Goal: Task Accomplishment & Management: Manage account settings

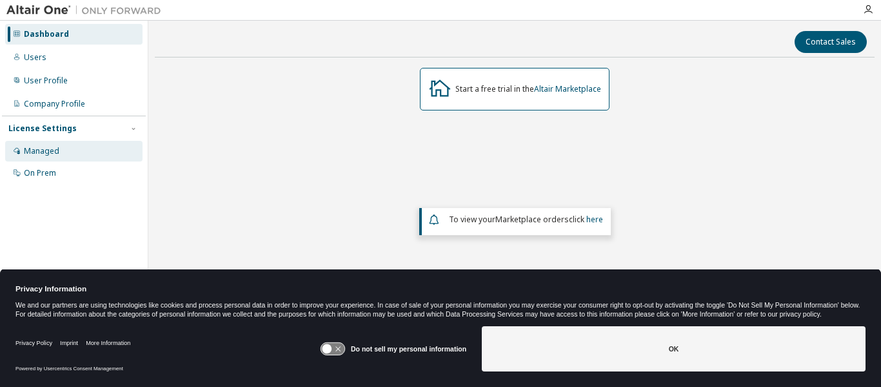
click at [34, 152] on div "Managed" at bounding box center [41, 151] width 35 height 10
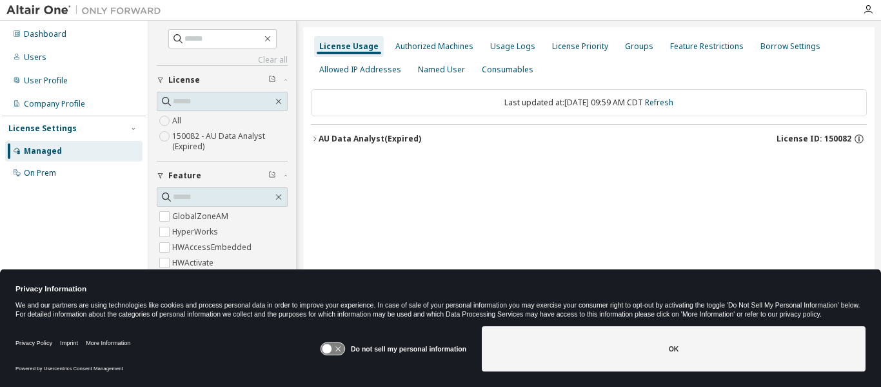
click at [314, 137] on icon "button" at bounding box center [315, 138] width 3 height 5
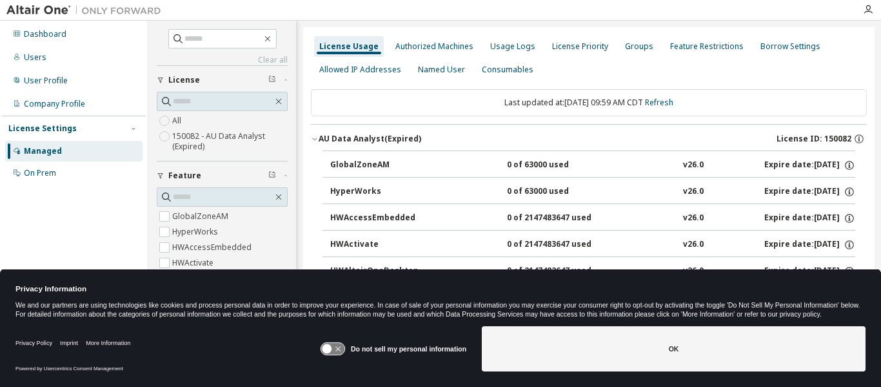
click at [337, 348] on icon at bounding box center [333, 349] width 24 height 12
click at [658, 345] on button "OK" at bounding box center [674, 348] width 384 height 45
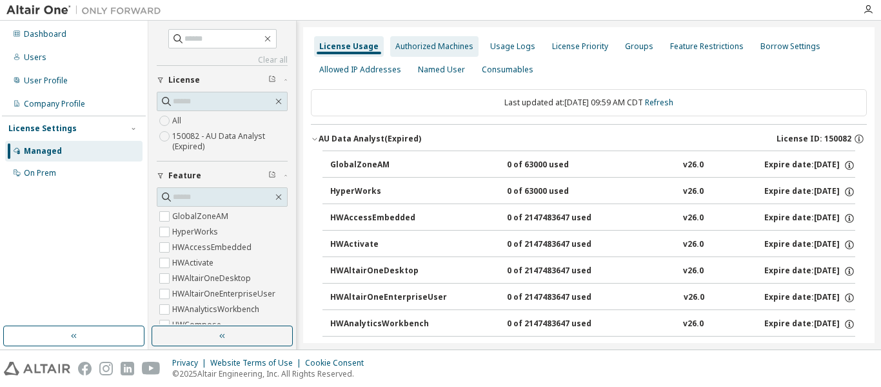
click at [419, 47] on div "Authorized Machines" at bounding box center [435, 46] width 78 height 10
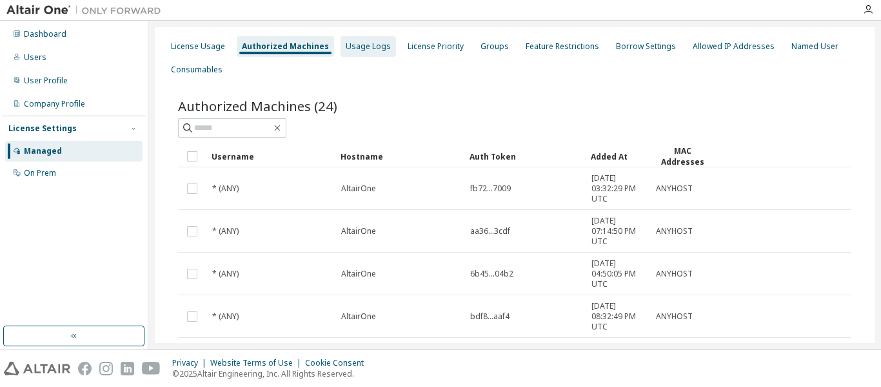
click at [352, 44] on div "Usage Logs" at bounding box center [368, 46] width 45 height 10
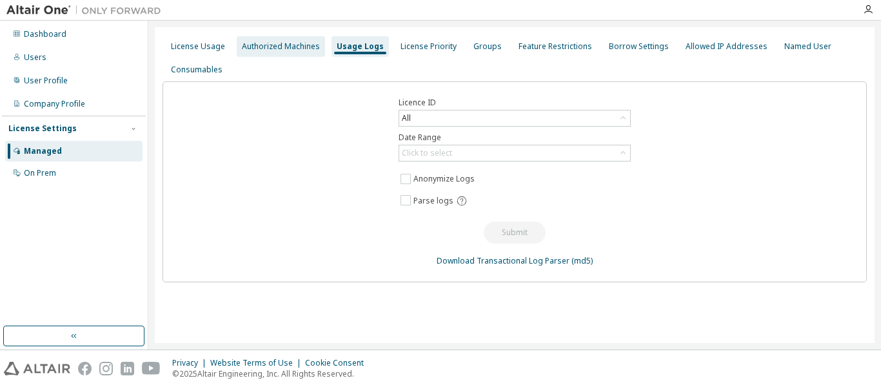
click at [266, 43] on div "Authorized Machines" at bounding box center [281, 46] width 78 height 10
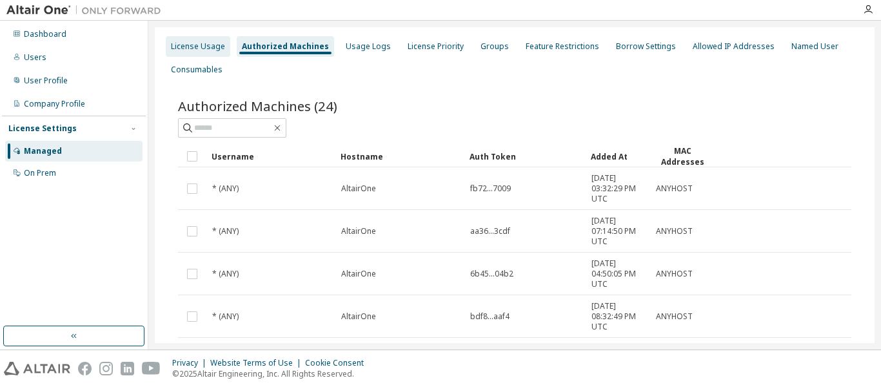
click at [183, 48] on div "License Usage" at bounding box center [198, 46] width 54 height 10
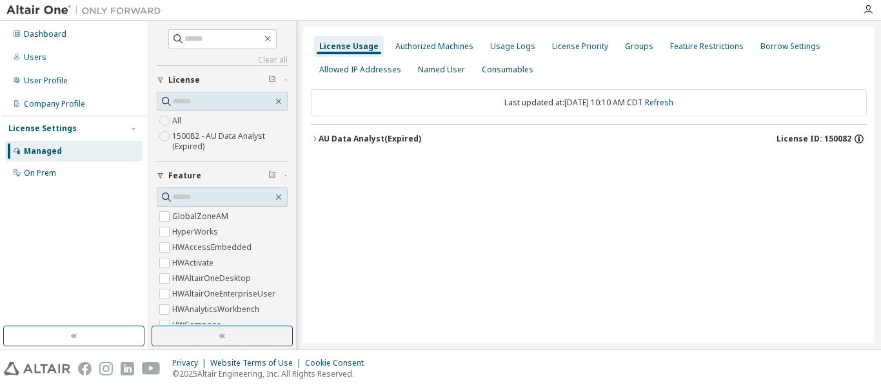
click at [859, 137] on icon "button" at bounding box center [859, 136] width 1 height 1
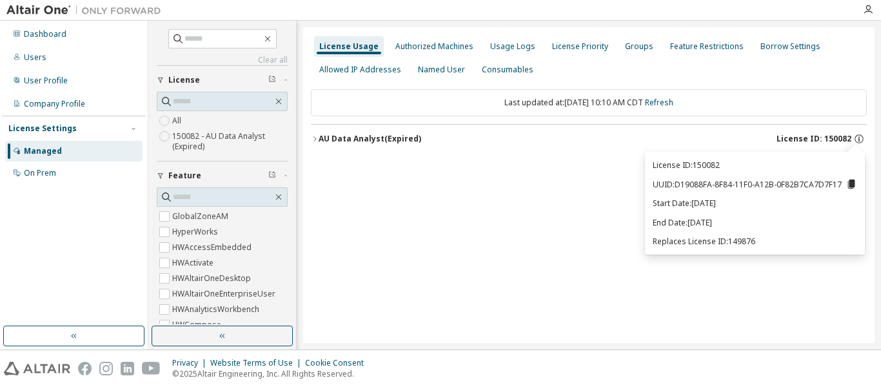
click at [314, 137] on icon "button" at bounding box center [315, 139] width 8 height 8
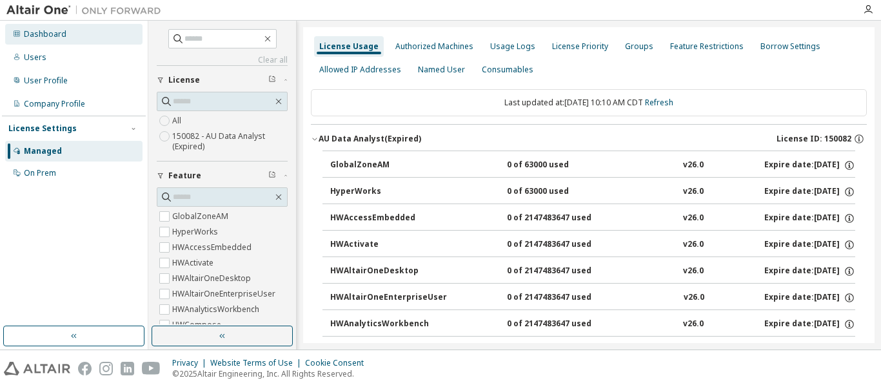
click at [46, 35] on div "Dashboard" at bounding box center [45, 34] width 43 height 10
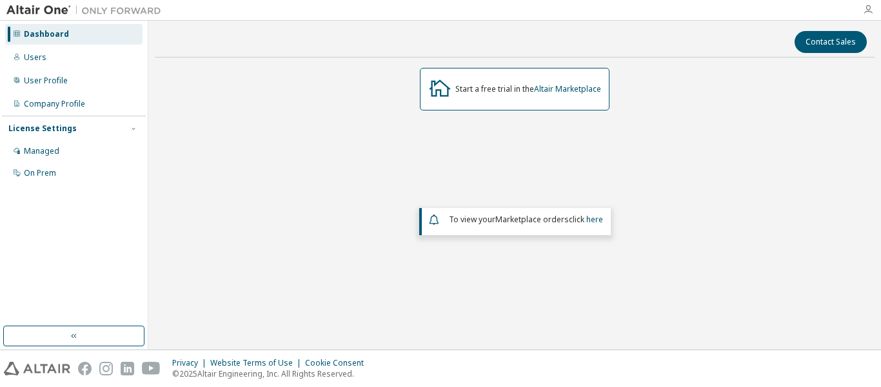
click at [867, 9] on icon "button" at bounding box center [868, 10] width 10 height 10
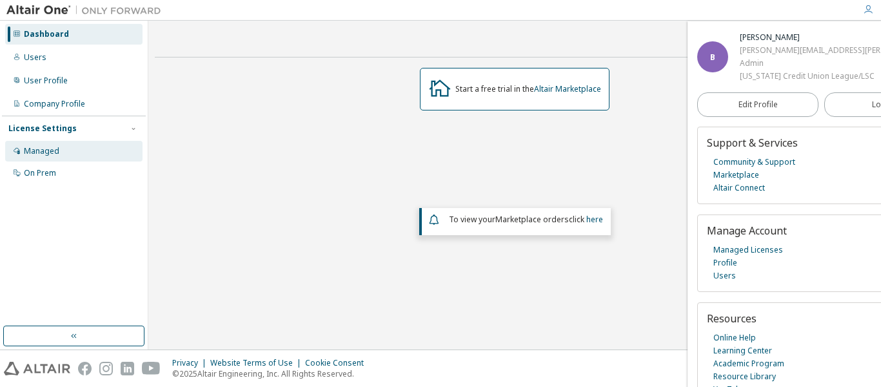
click at [42, 153] on div "Managed" at bounding box center [41, 151] width 35 height 10
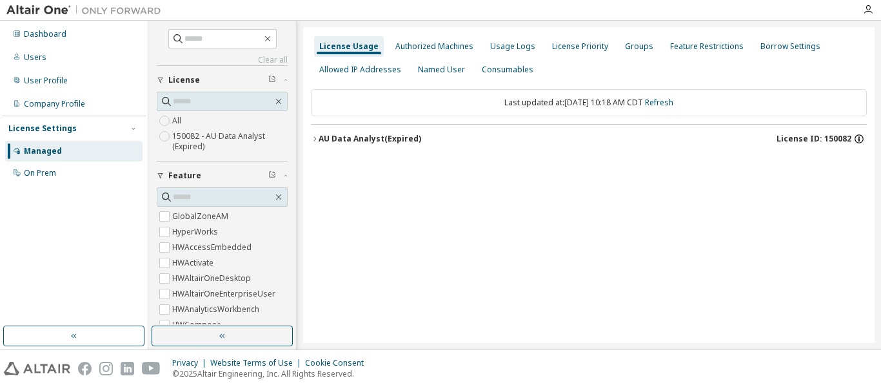
click at [856, 137] on icon "button" at bounding box center [860, 139] width 12 height 12
click at [416, 46] on div "Authorized Machines" at bounding box center [435, 46] width 78 height 10
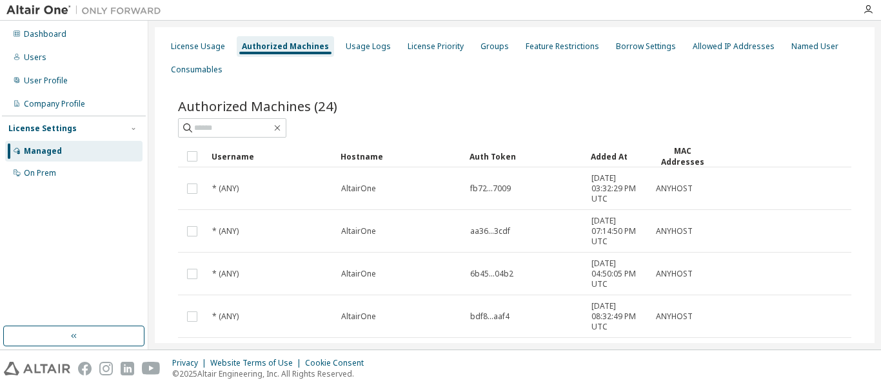
click at [286, 43] on div "Authorized Machines" at bounding box center [285, 46] width 87 height 10
click at [192, 49] on div "License Usage" at bounding box center [198, 46] width 54 height 10
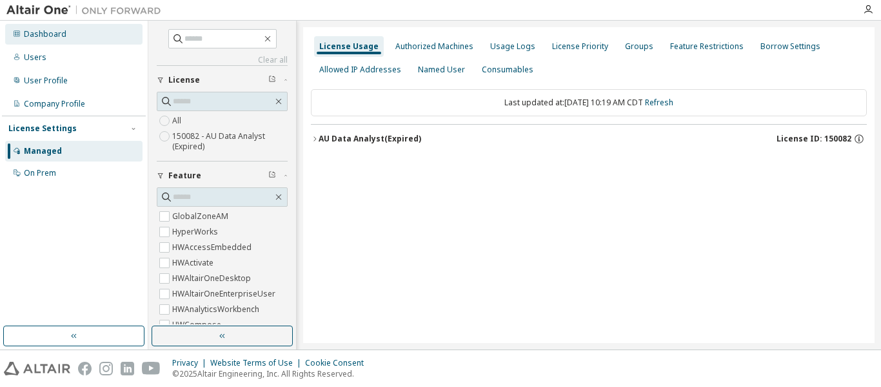
click at [48, 33] on div "Dashboard" at bounding box center [45, 34] width 43 height 10
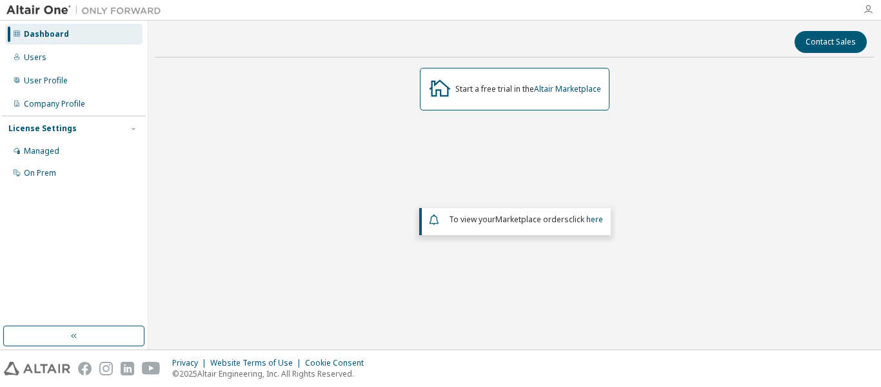
click at [867, 8] on icon "button" at bounding box center [868, 10] width 10 height 10
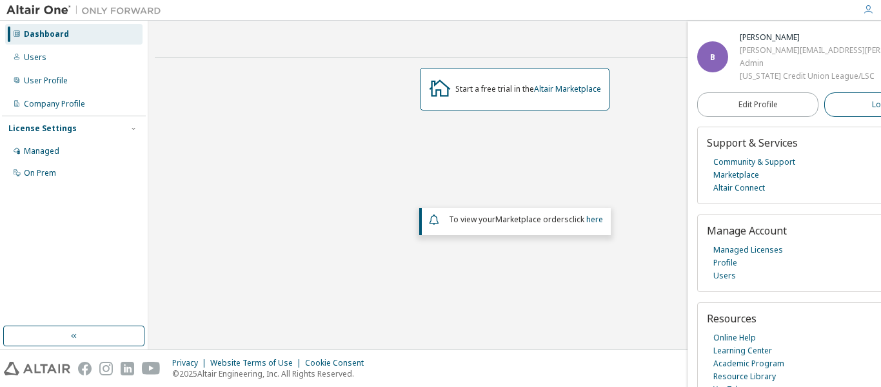
click at [872, 101] on span "Logout" at bounding box center [885, 104] width 26 height 13
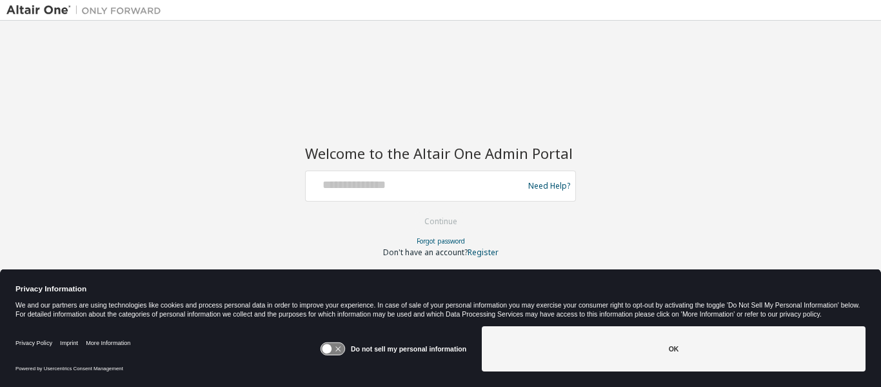
click at [446, 94] on div "Welcome to the Altair One Admin Portal Need Help? Please make sure that you pro…" at bounding box center [440, 185] width 868 height 316
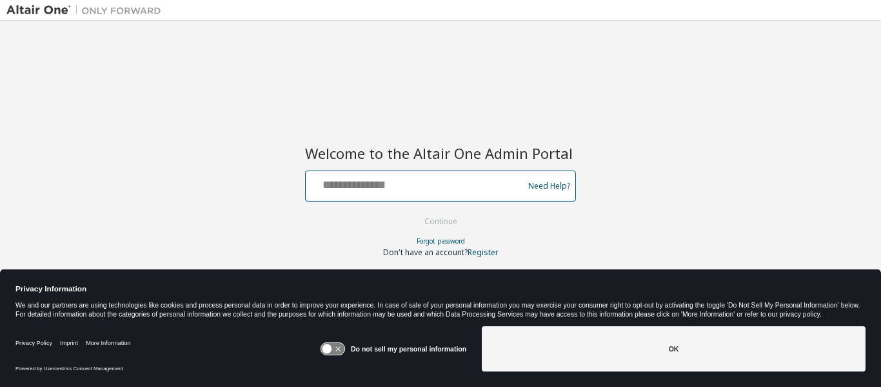
click at [381, 183] on input "text" at bounding box center [416, 183] width 211 height 19
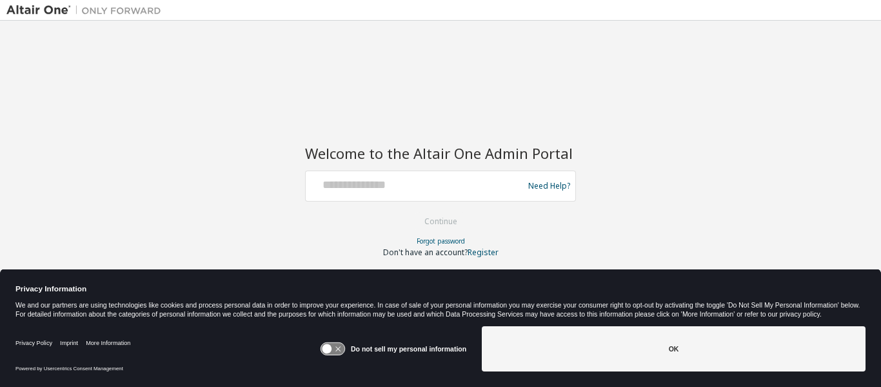
click at [637, 228] on div "Welcome to the Altair One Admin Portal Need Help? Please make sure that you pro…" at bounding box center [440, 185] width 868 height 316
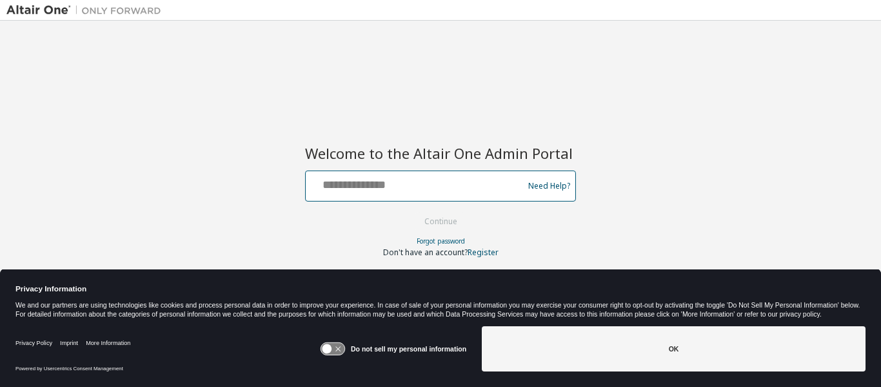
click at [390, 190] on input "text" at bounding box center [416, 183] width 211 height 19
type input "**********"
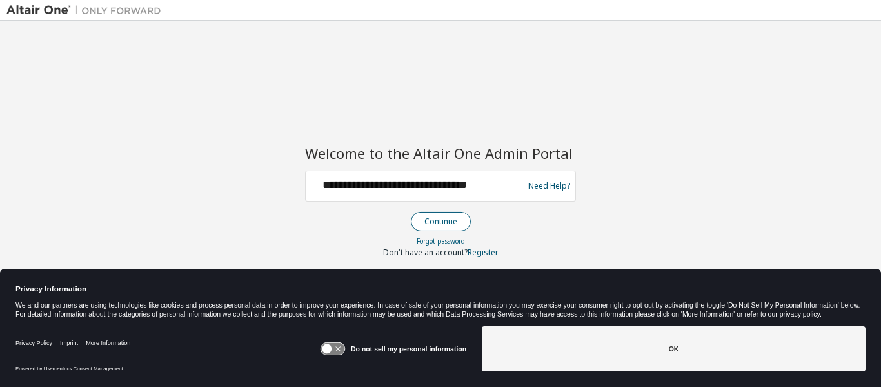
click at [433, 219] on button "Continue" at bounding box center [441, 221] width 60 height 19
